Goal: Task Accomplishment & Management: Complete application form

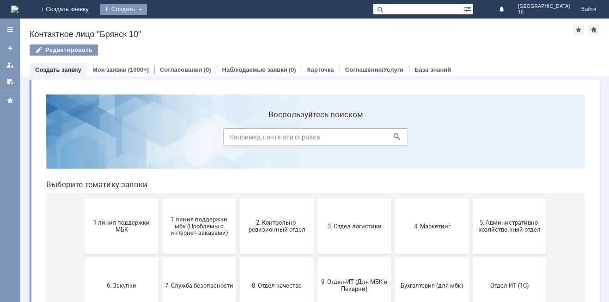
click at [147, 6] on div "Создать" at bounding box center [123, 9] width 47 height 11
click at [174, 21] on div "Заявка" at bounding box center [137, 27] width 74 height 15
click at [147, 11] on div "Создать" at bounding box center [123, 9] width 47 height 11
click at [172, 29] on link "Заявка" at bounding box center [137, 27] width 70 height 11
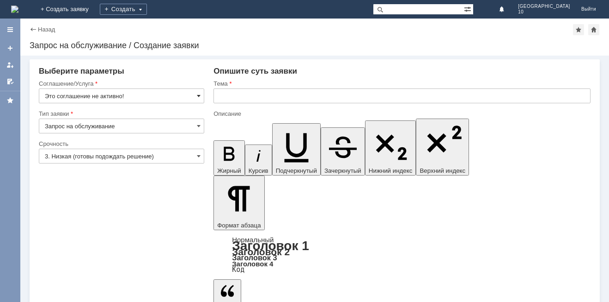
click at [198, 96] on span at bounding box center [199, 95] width 4 height 7
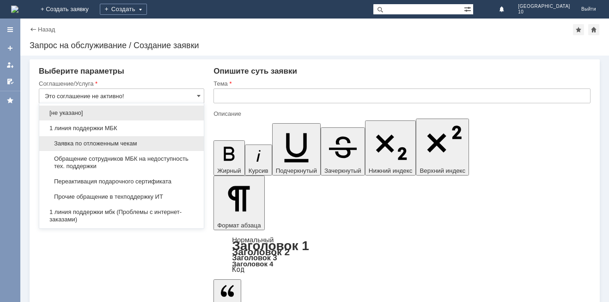
click at [103, 143] on span "Заявка по отложенным чекам" at bounding box center [122, 143] width 154 height 7
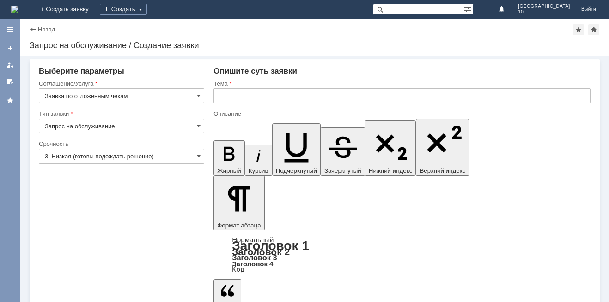
type input "Заявка по отложенным чекам"
click at [199, 156] on span at bounding box center [199, 155] width 4 height 7
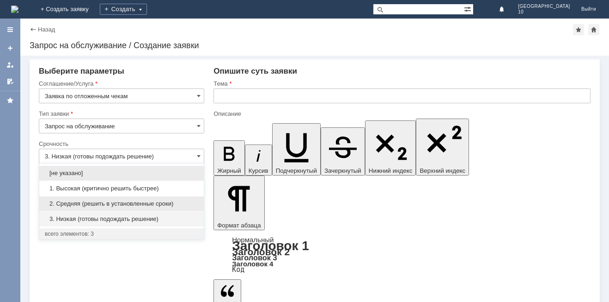
click at [117, 201] on span "2. Средняя (решить в установленные сроки)" at bounding box center [122, 203] width 154 height 7
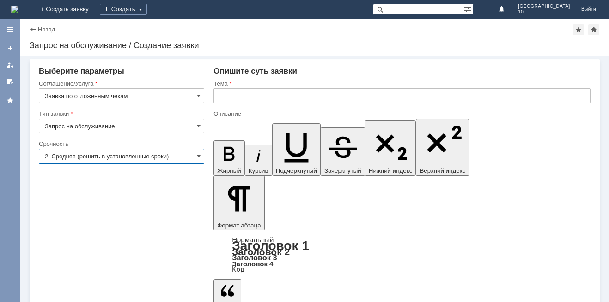
type input "2. Средняя (решить в установленные сроки)"
click at [270, 101] on input "text" at bounding box center [402, 95] width 377 height 15
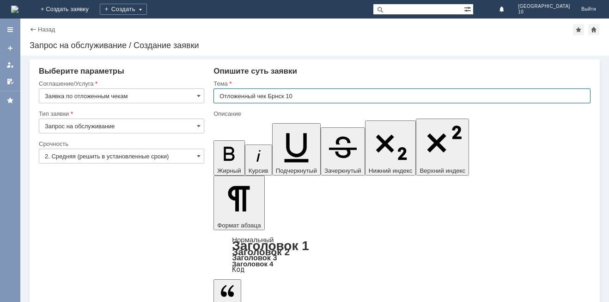
click at [276, 96] on input "Отложенный чек Брнск 10" at bounding box center [402, 95] width 377 height 15
type input "Отложенный чек Брянск 10"
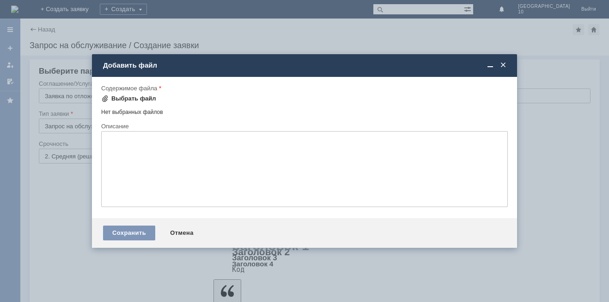
click at [143, 96] on div "Выбрать файл" at bounding box center [133, 98] width 45 height 7
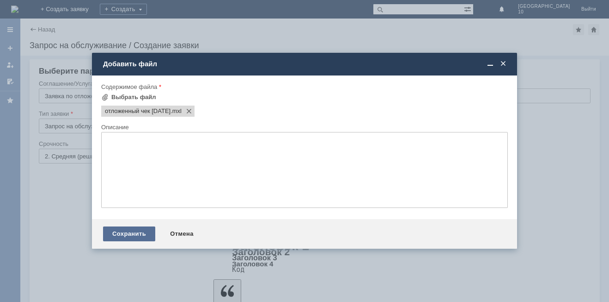
click at [134, 230] on div "Сохранить" at bounding box center [129, 233] width 52 height 15
